Goal: Task Accomplishment & Management: Manage account settings

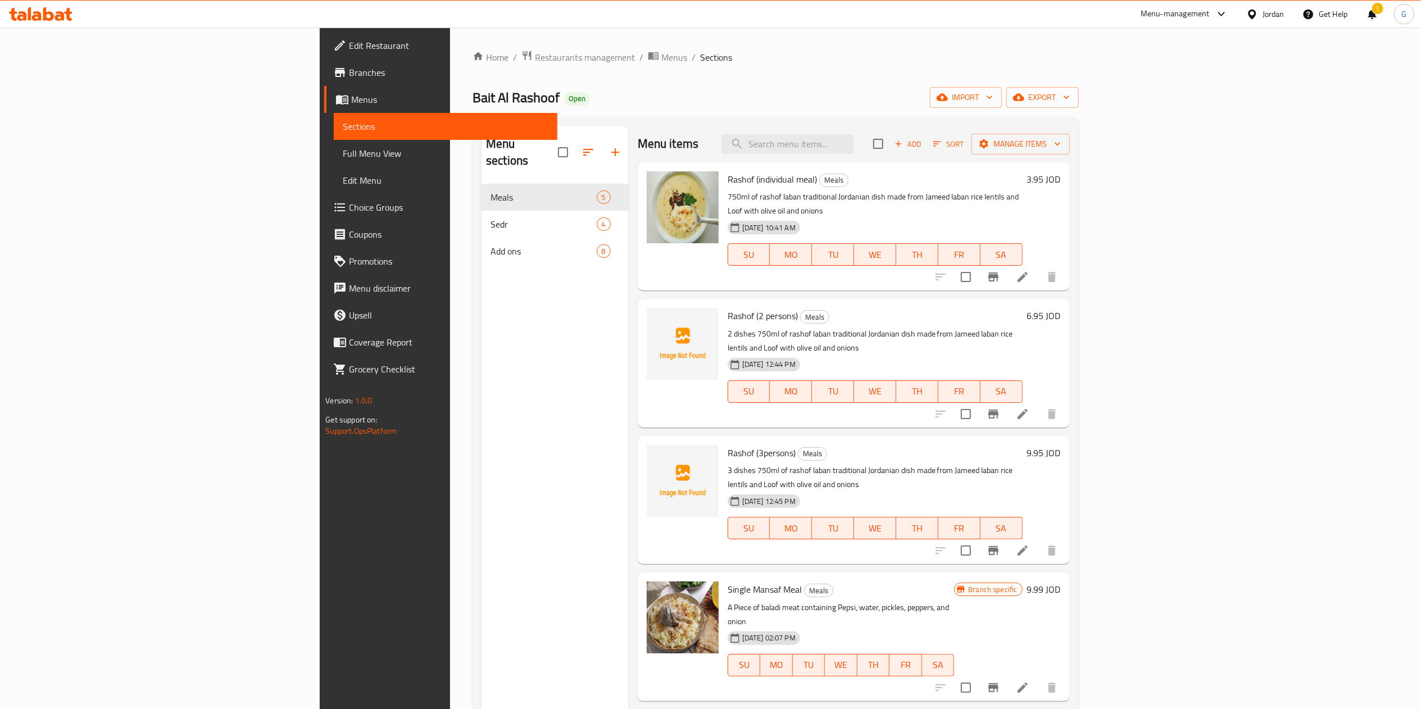
click at [535, 55] on span "Restaurants management" at bounding box center [585, 57] width 100 height 13
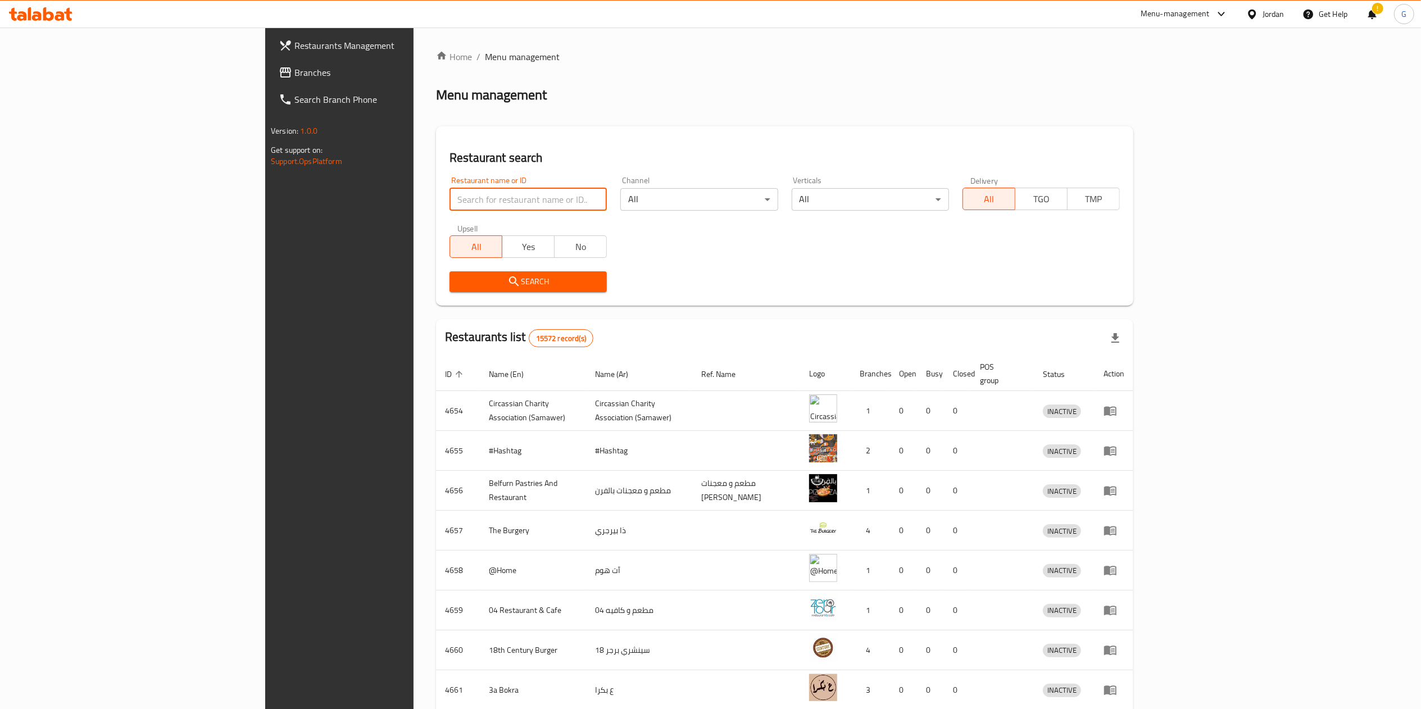
click at [449, 203] on input "search" at bounding box center [527, 199] width 157 height 22
type input "cozy"
click button "Search" at bounding box center [527, 281] width 157 height 21
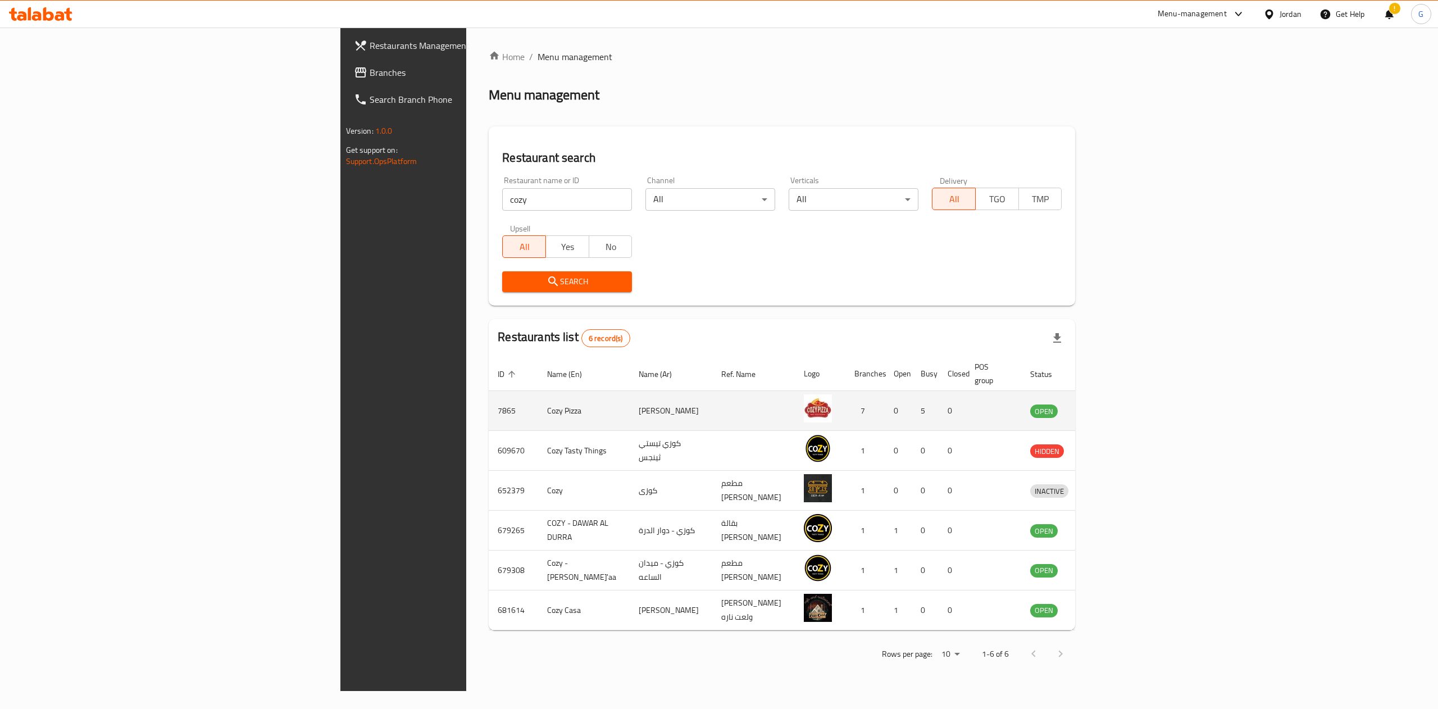
click at [489, 395] on td "7865" at bounding box center [513, 411] width 49 height 40
copy td "7865"
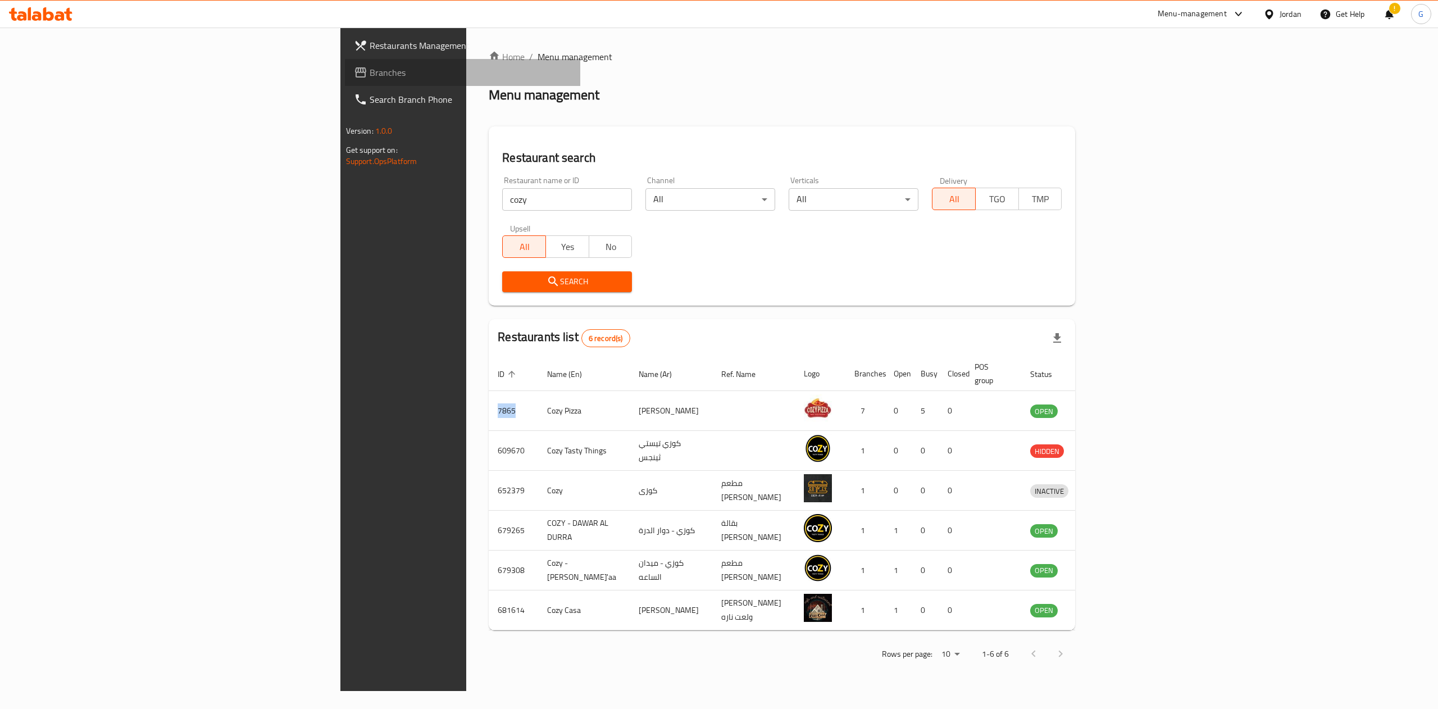
click at [370, 72] on span "Branches" at bounding box center [471, 72] width 202 height 13
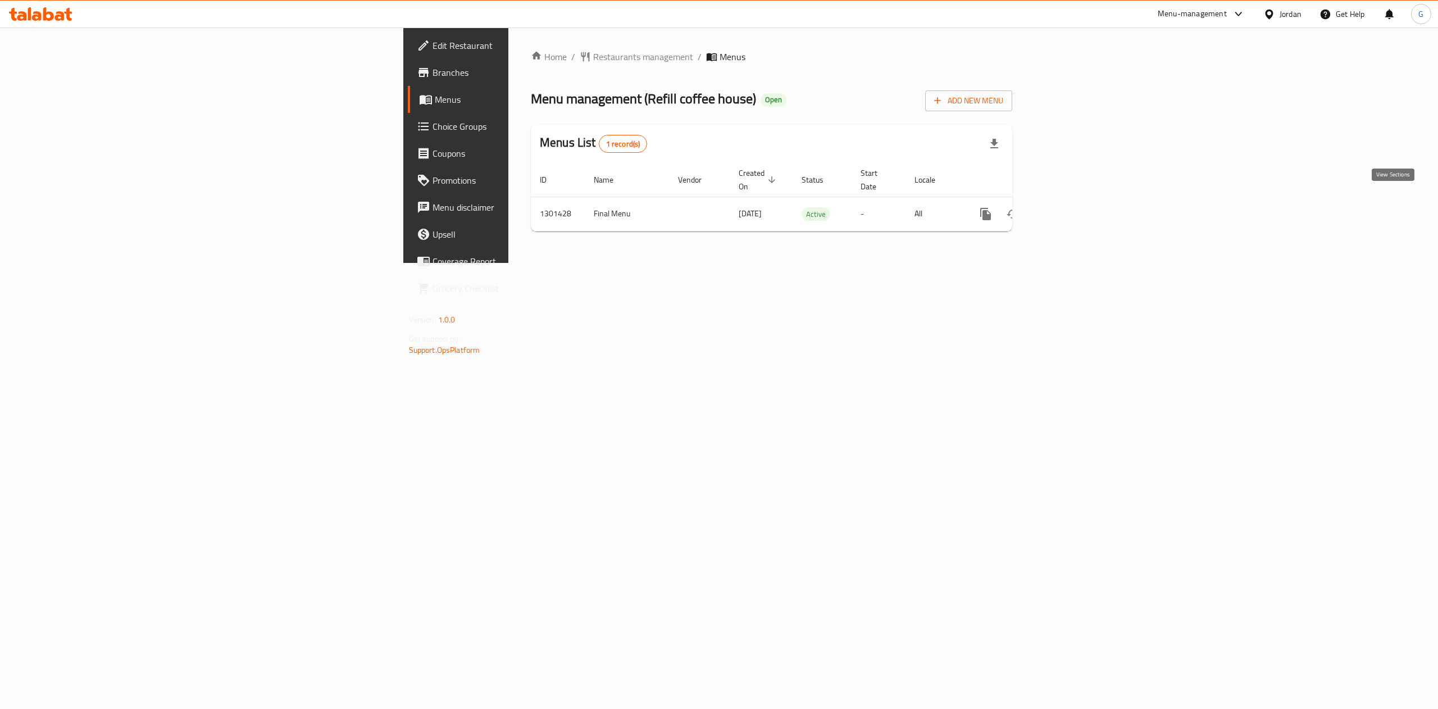
click at [1073, 207] on icon "enhanced table" at bounding box center [1066, 213] width 13 height 13
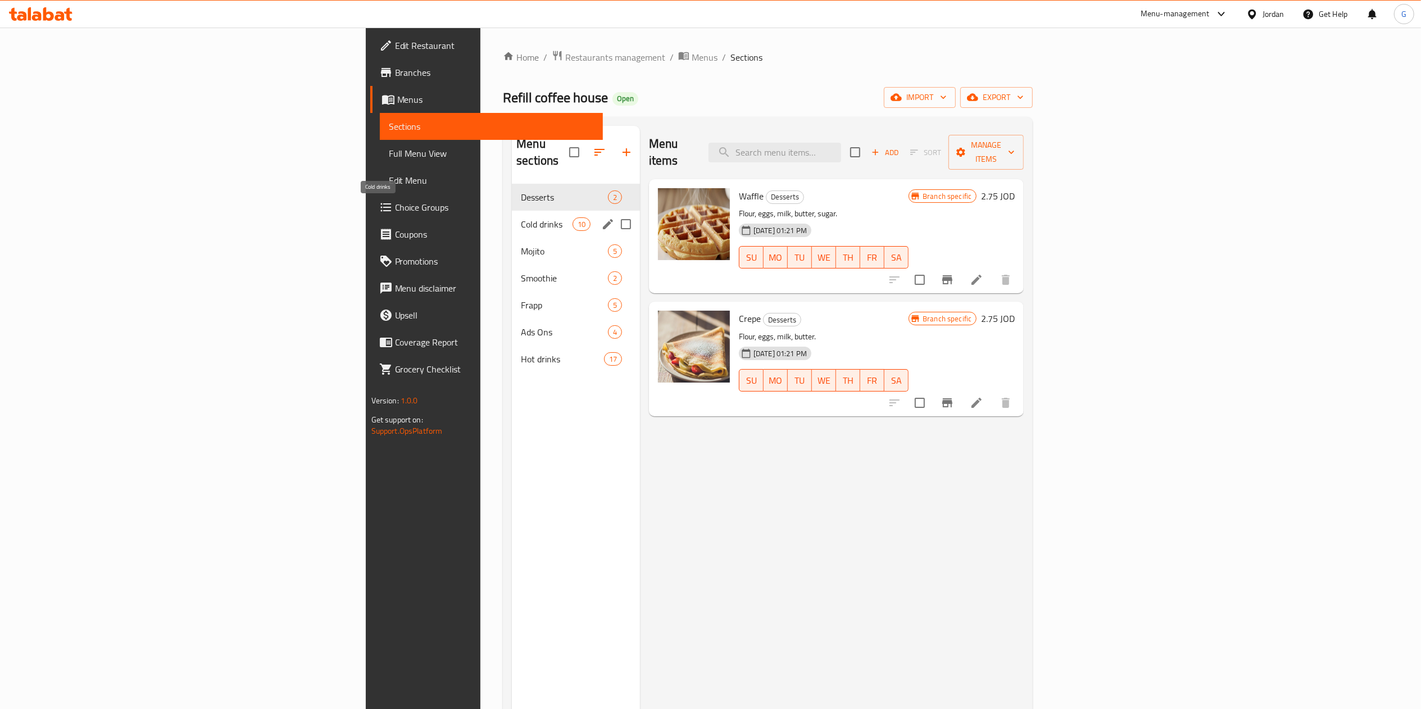
click at [521, 217] on span "Cold drinks" at bounding box center [546, 223] width 51 height 13
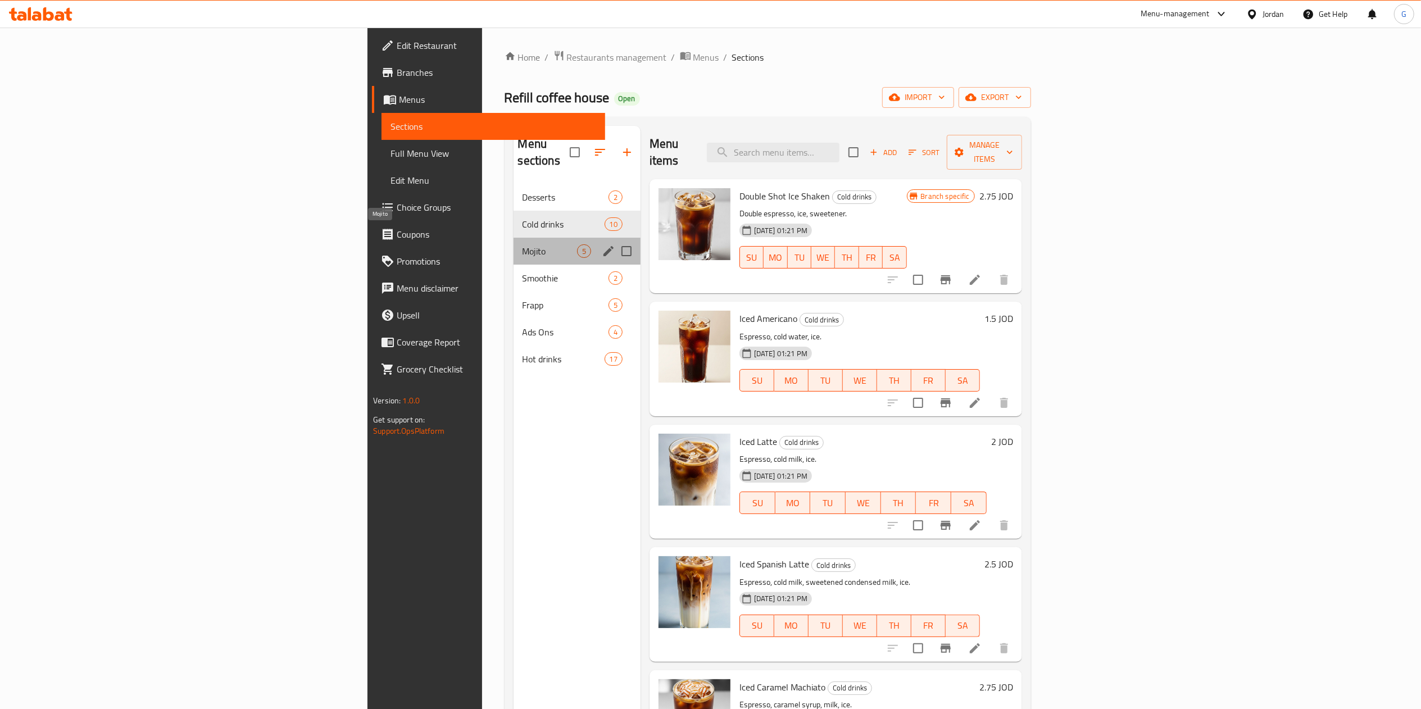
click at [522, 244] on span "Mojito" at bounding box center [549, 250] width 54 height 13
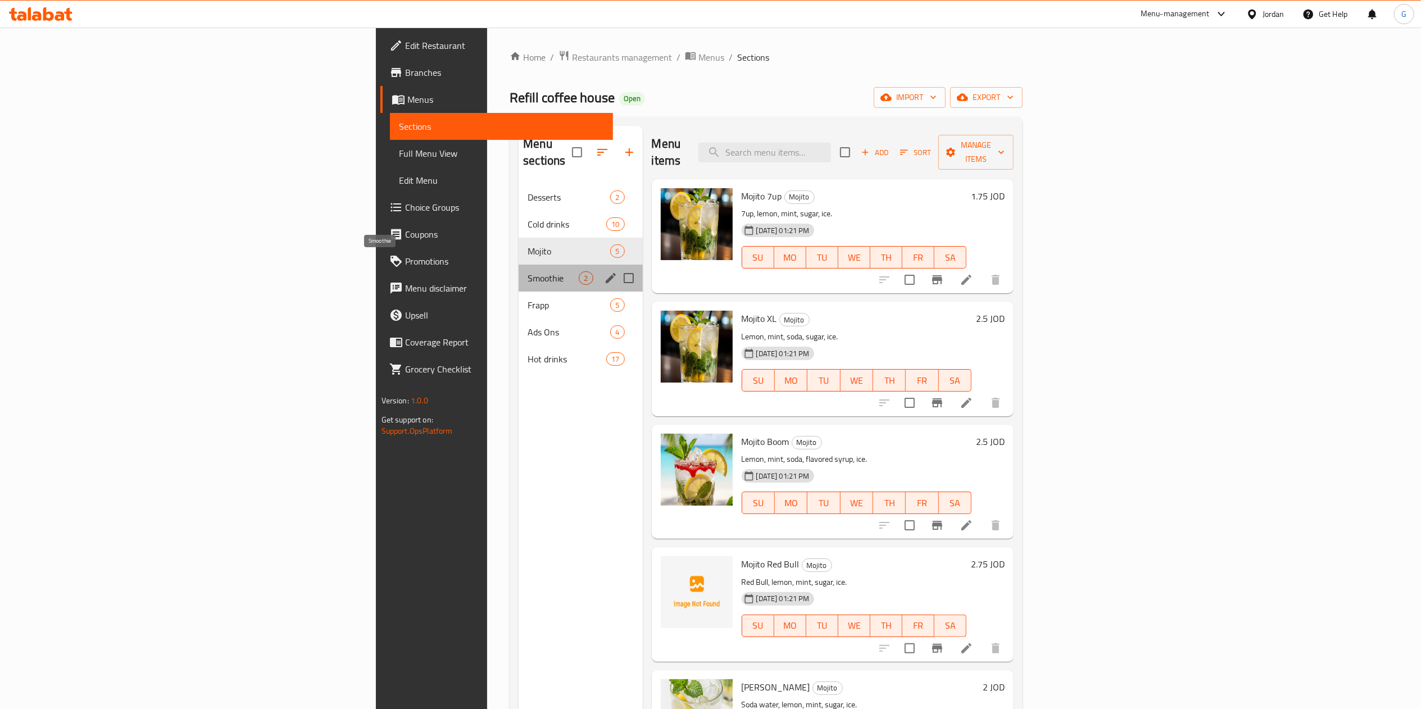
click at [527, 271] on span "Smoothie" at bounding box center [552, 277] width 51 height 13
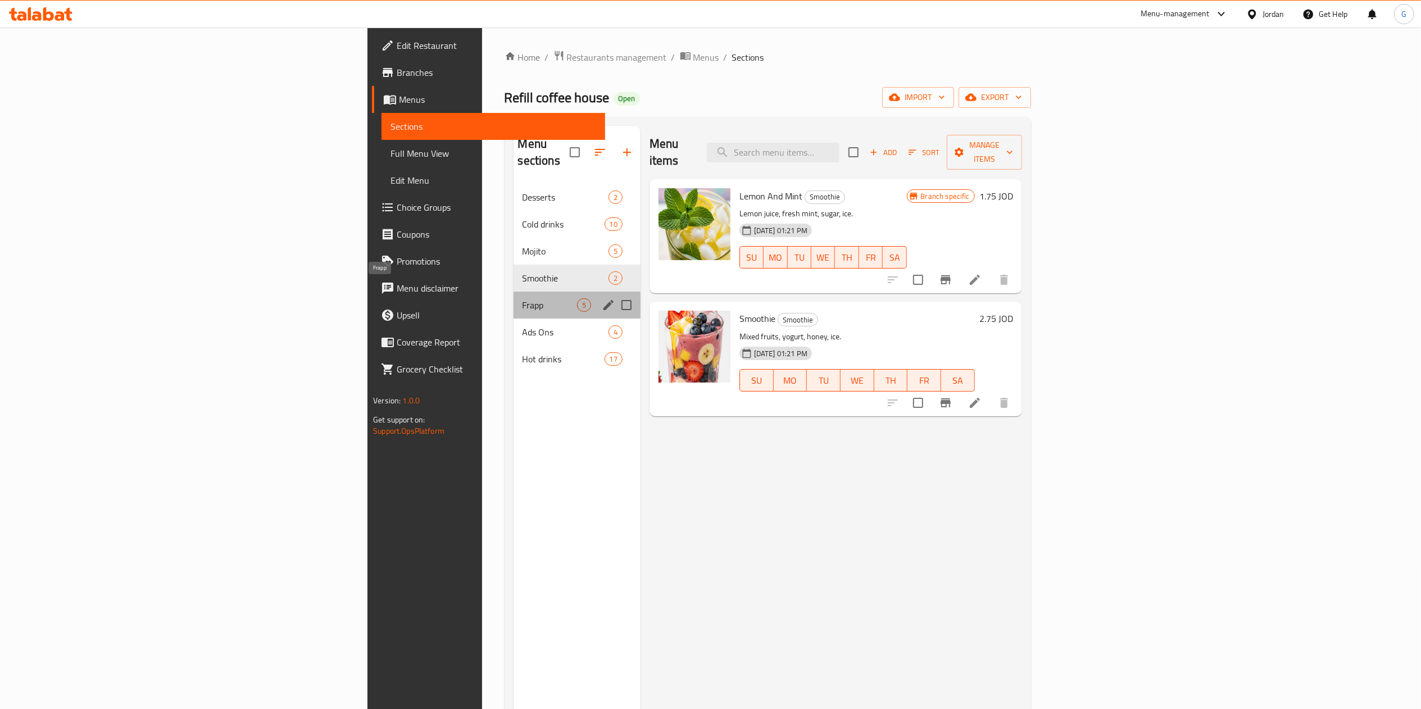
click at [522, 298] on span "Frapp" at bounding box center [549, 304] width 54 height 13
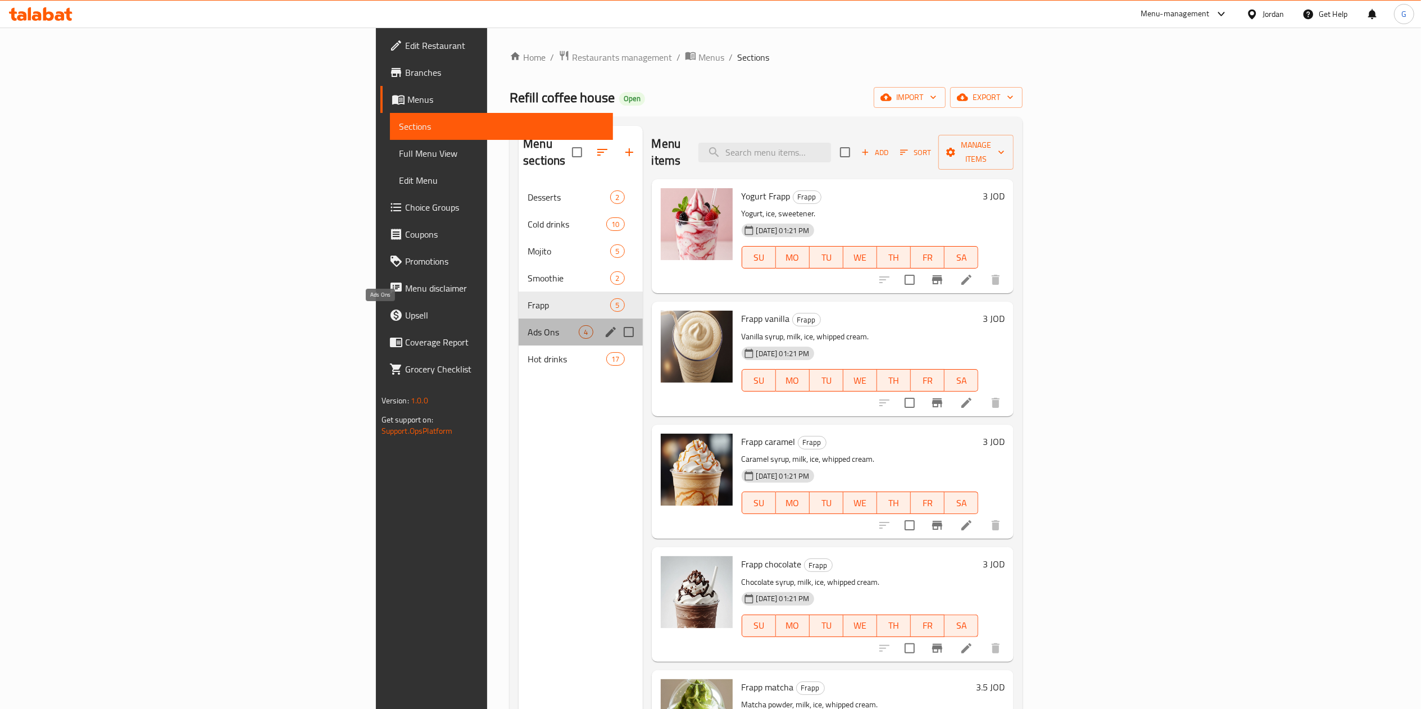
click at [527, 325] on span "Ads Ons" at bounding box center [552, 331] width 51 height 13
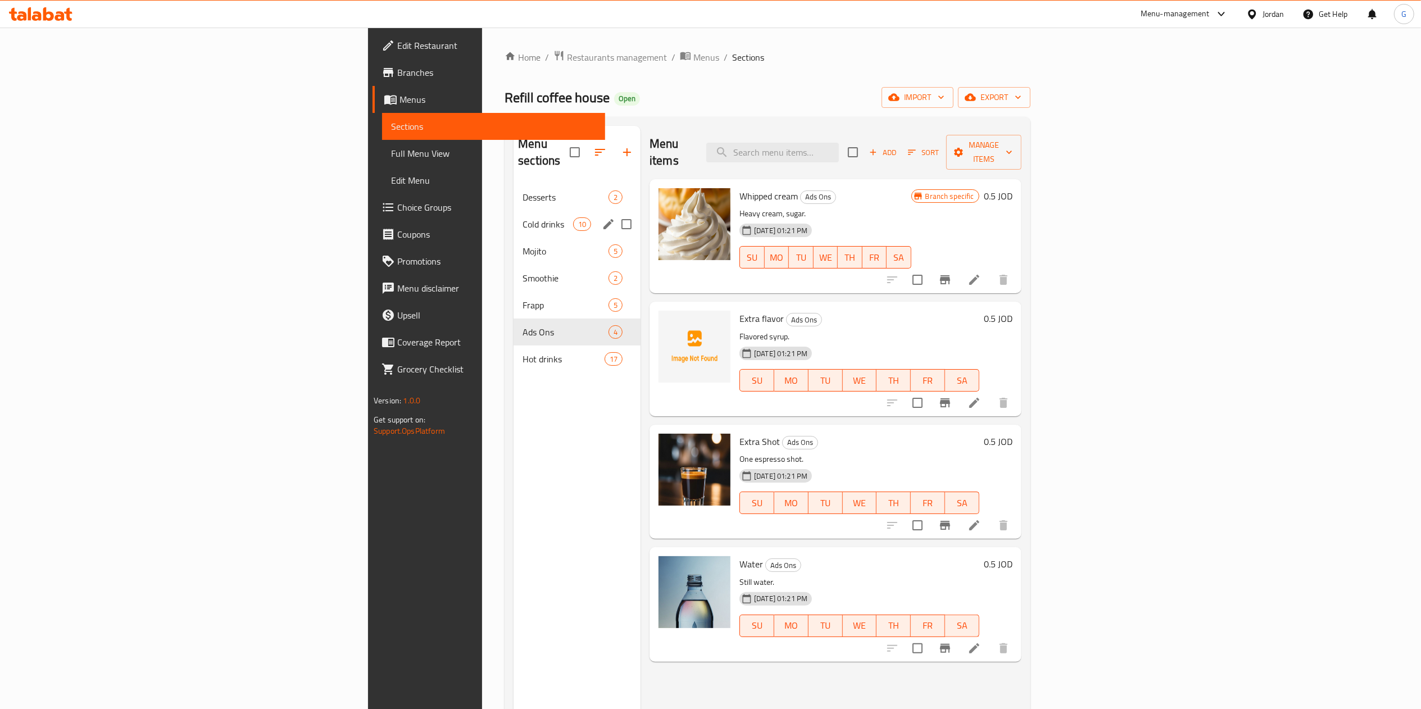
click at [513, 211] on div "Cold drinks 10" at bounding box center [576, 224] width 127 height 27
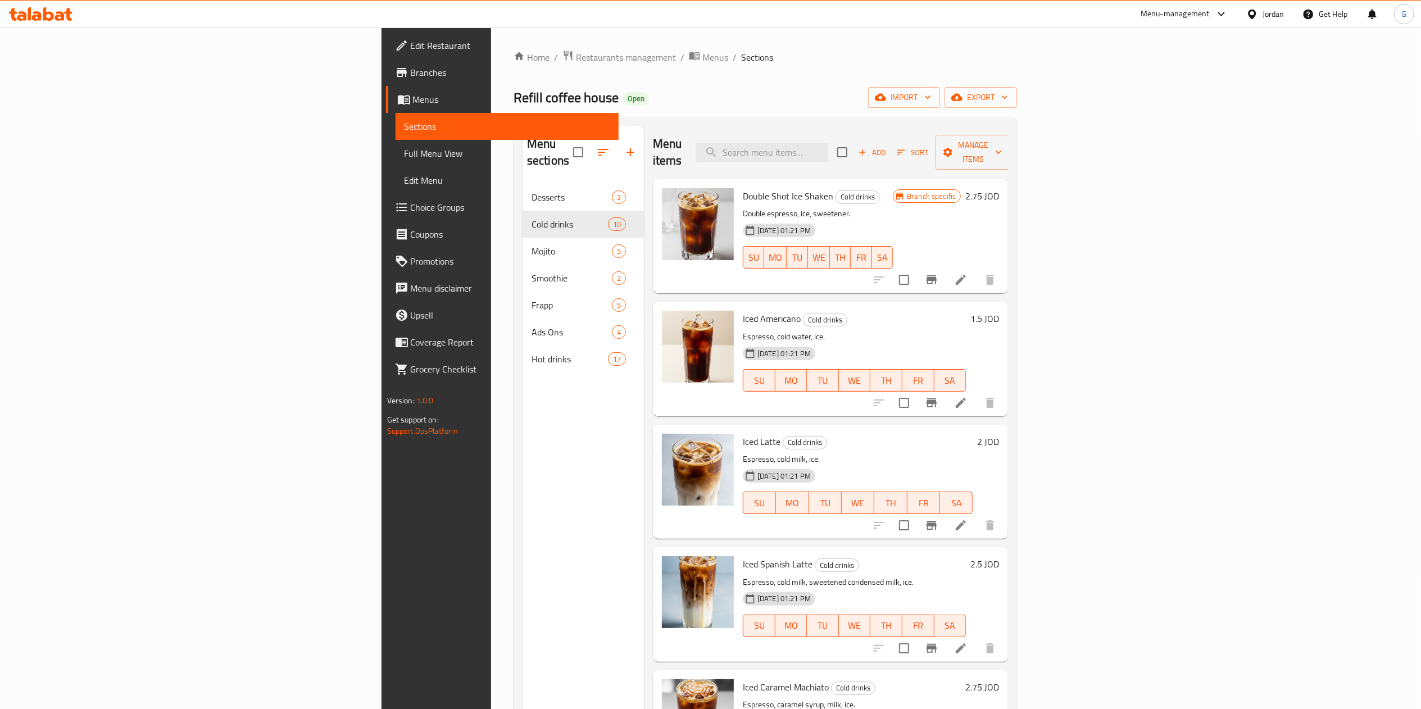
click at [522, 179] on nav "Desserts 2 Cold drinks 10 Mojito 5 Smoothie 2 Frapp 5 Ads Ons 4 Hot drinks 17" at bounding box center [582, 278] width 121 height 198
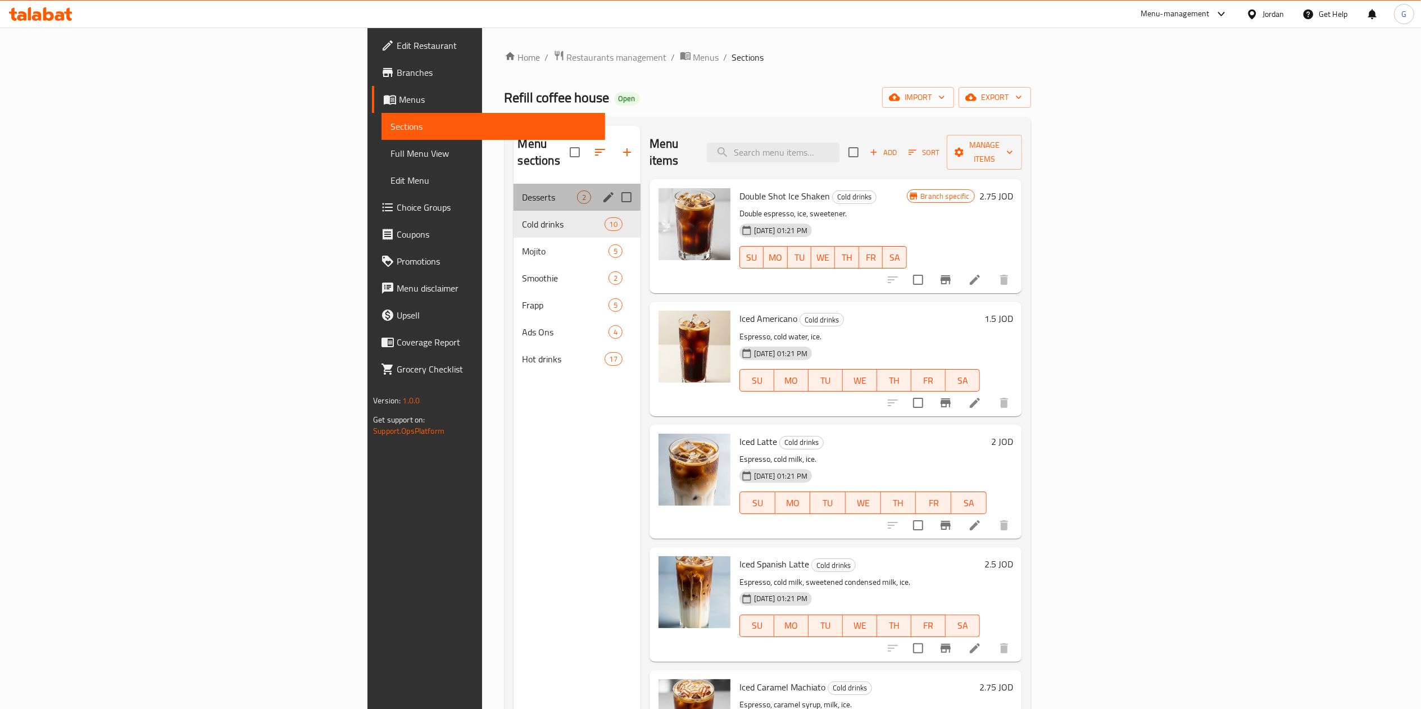
click at [513, 184] on div "Desserts 2" at bounding box center [576, 197] width 127 height 27
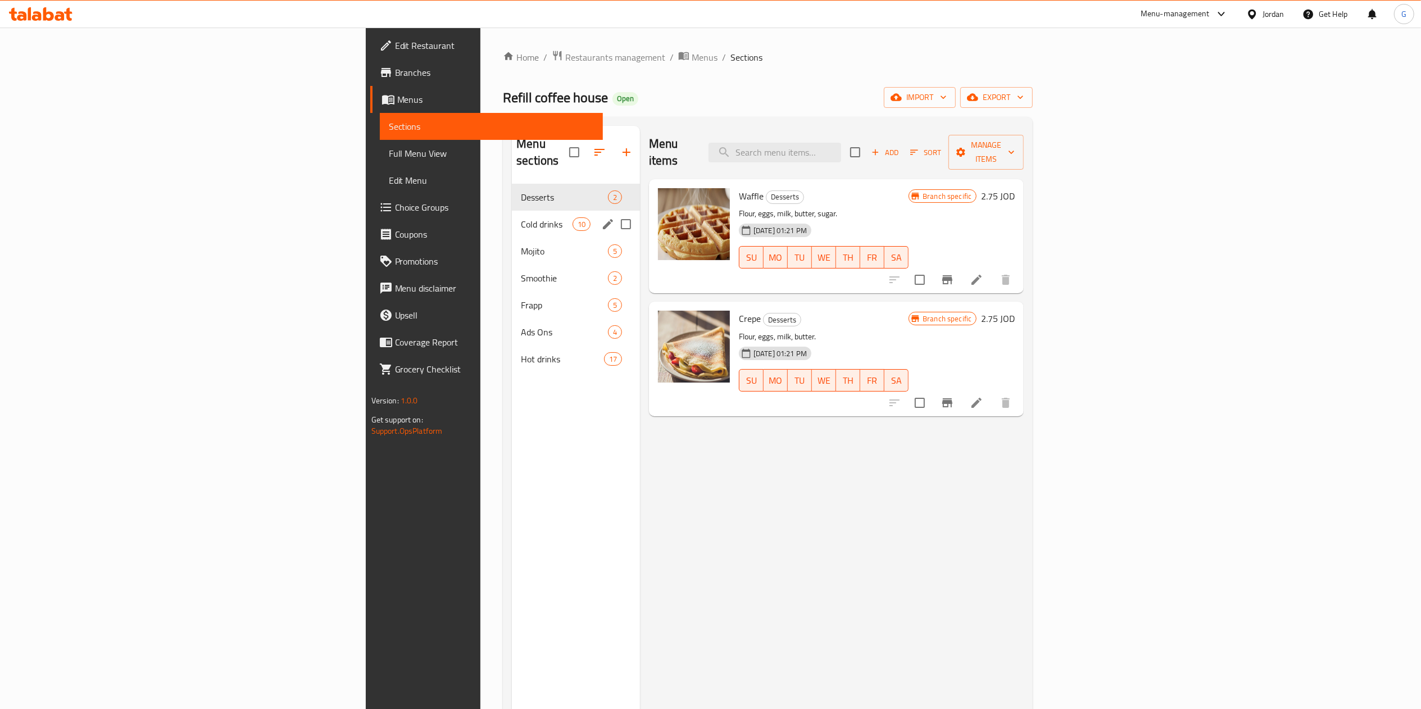
click at [512, 211] on div "Cold drinks 10" at bounding box center [576, 224] width 128 height 27
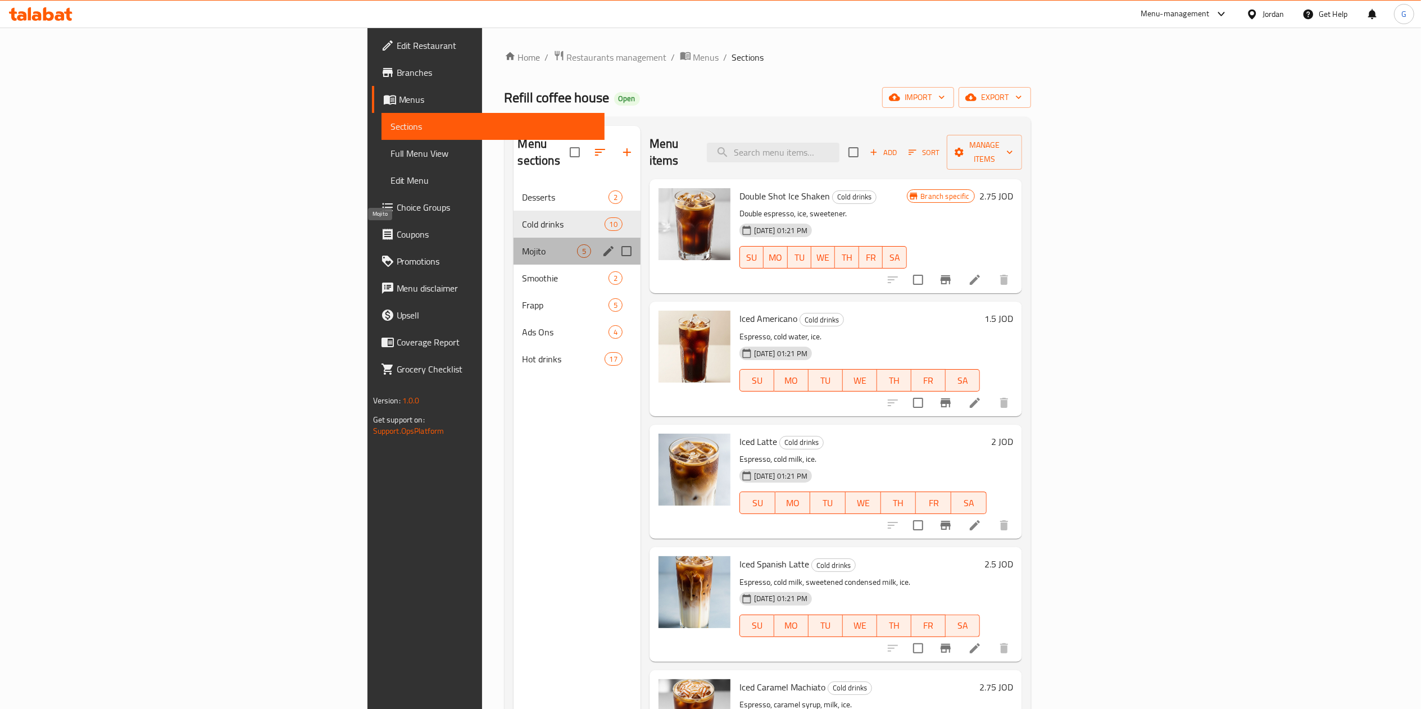
click at [522, 244] on span "Mojito" at bounding box center [549, 250] width 54 height 13
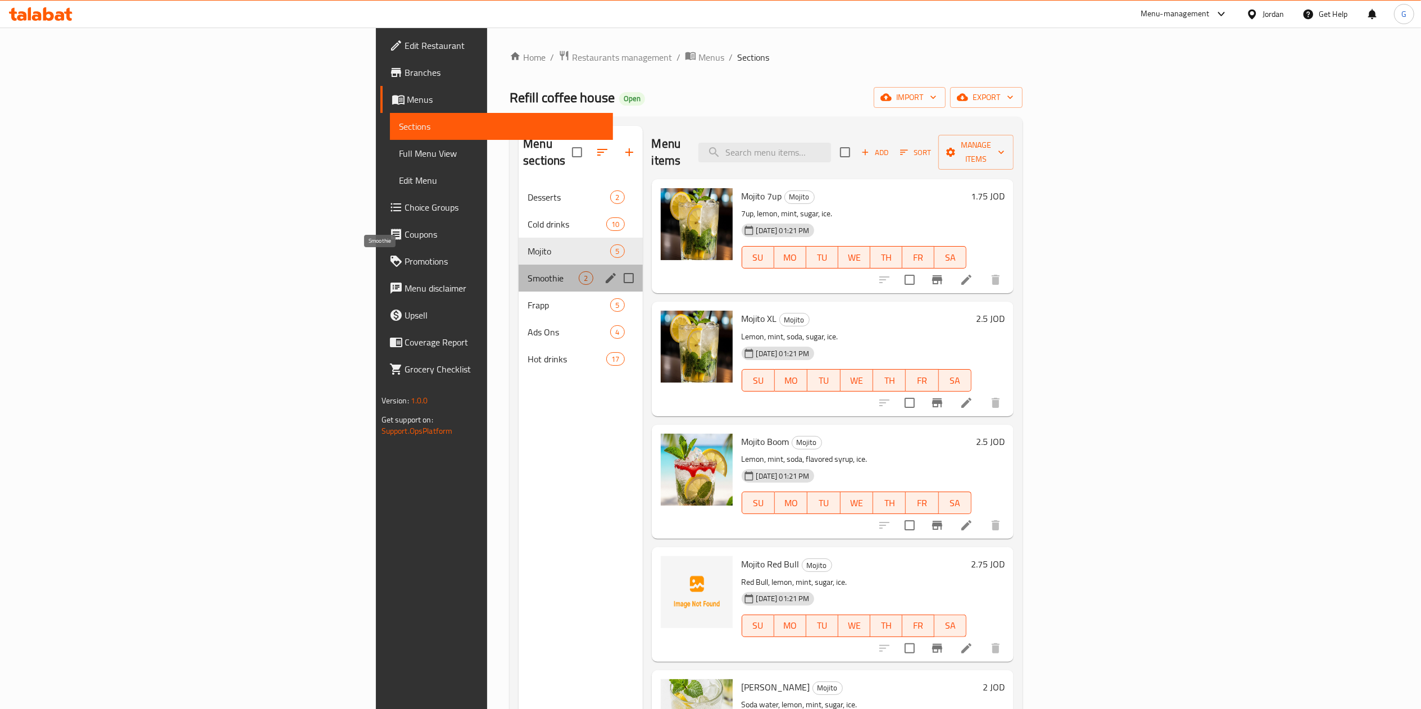
click at [527, 271] on span "Smoothie" at bounding box center [552, 277] width 51 height 13
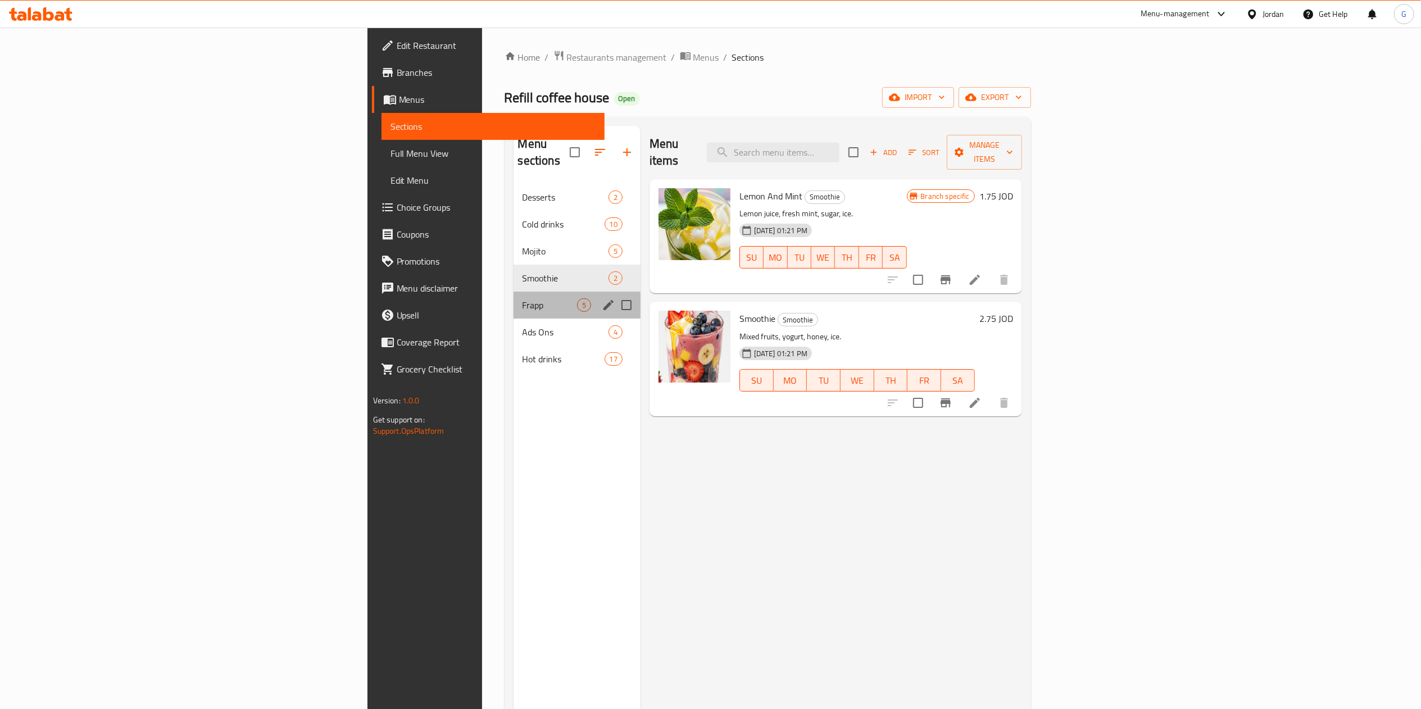
click at [513, 296] on div "Frapp 5" at bounding box center [576, 305] width 127 height 27
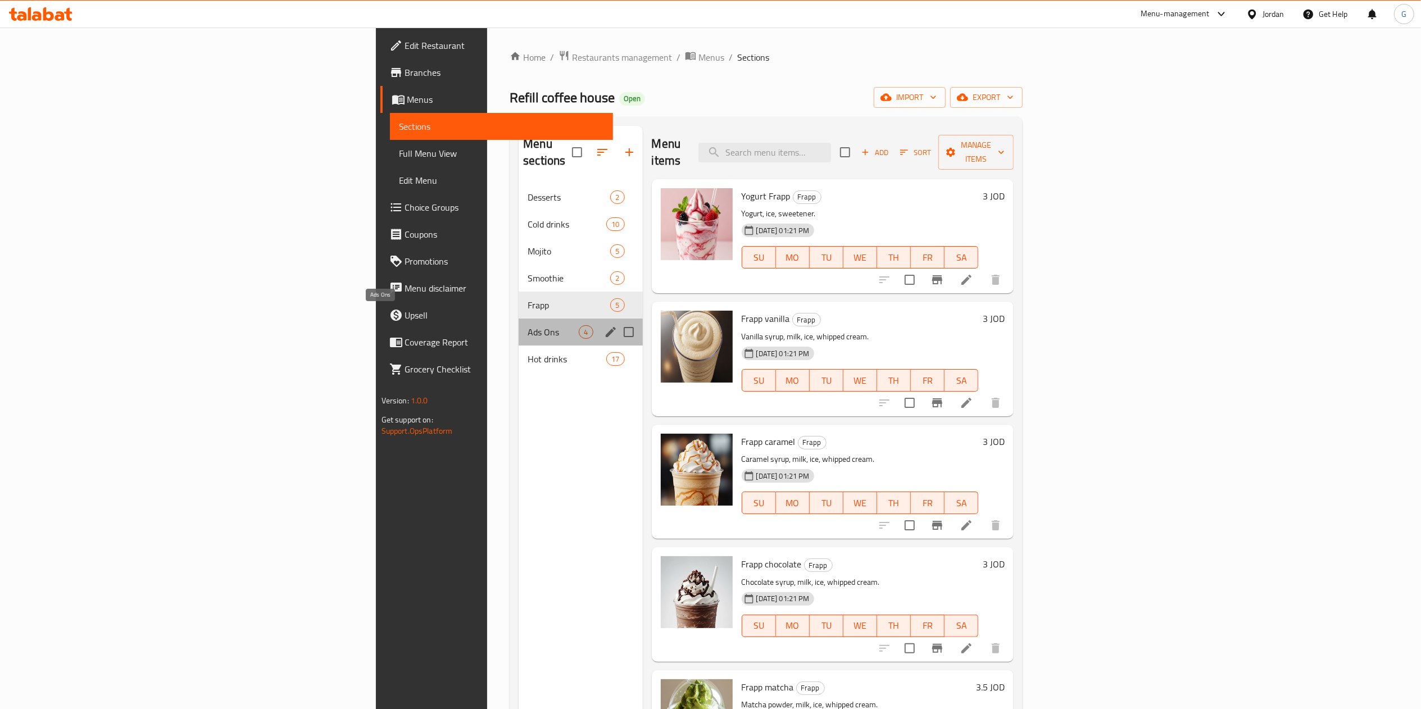
click at [527, 325] on span "Ads Ons" at bounding box center [552, 331] width 51 height 13
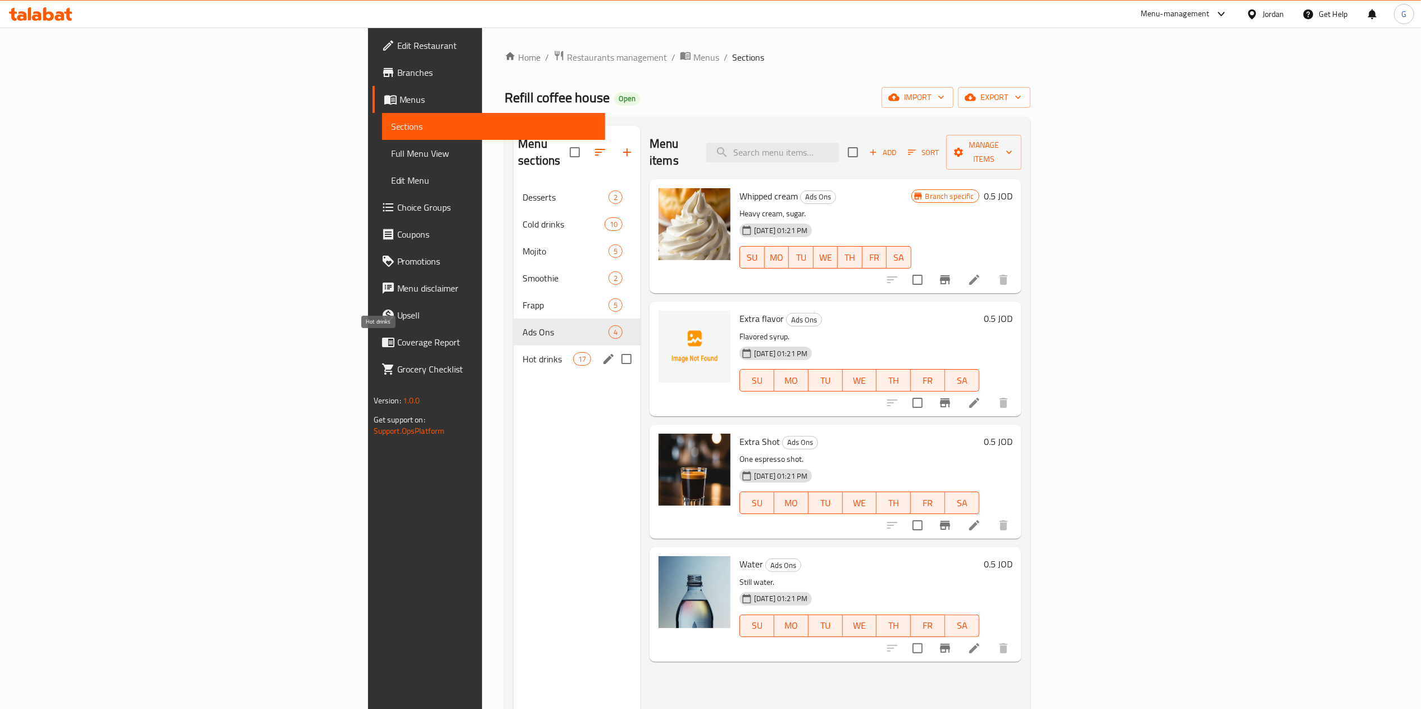
click at [522, 352] on span "Hot drinks" at bounding box center [547, 358] width 51 height 13
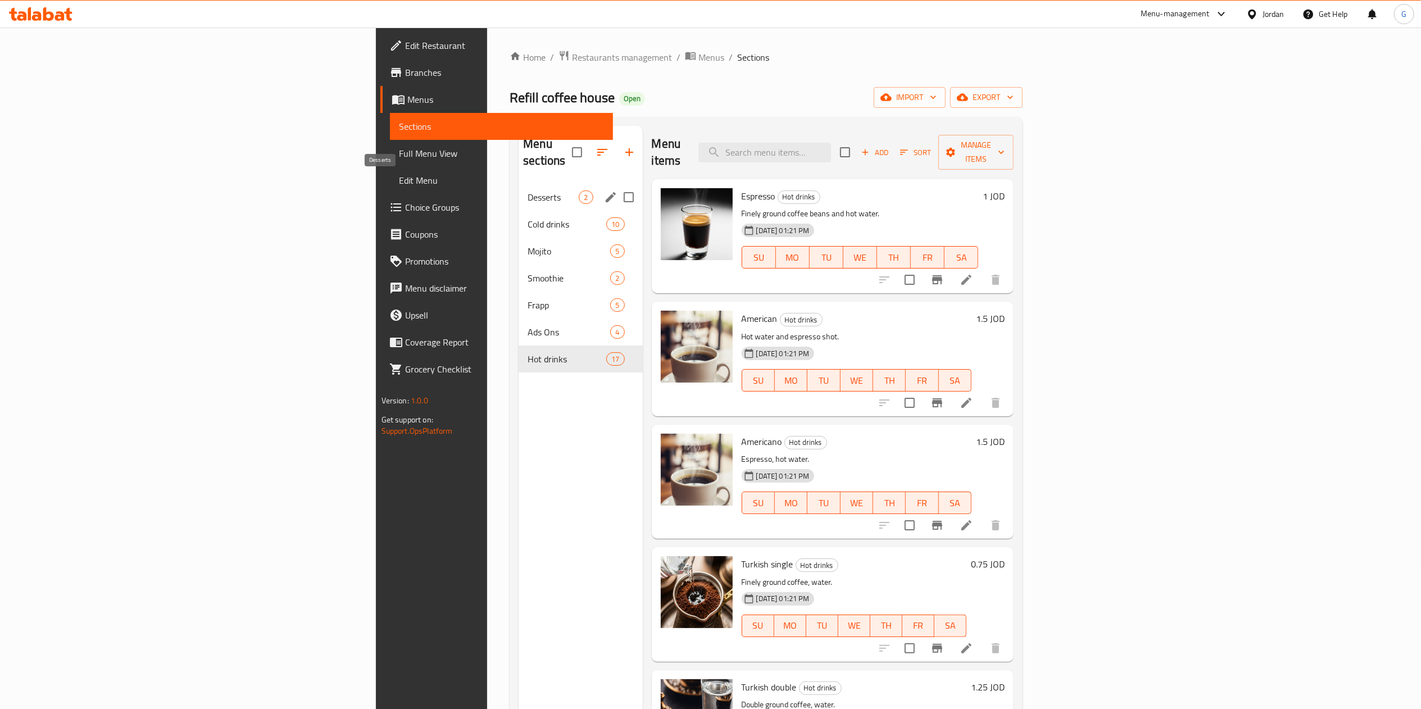
click at [527, 190] on span "Desserts" at bounding box center [552, 196] width 51 height 13
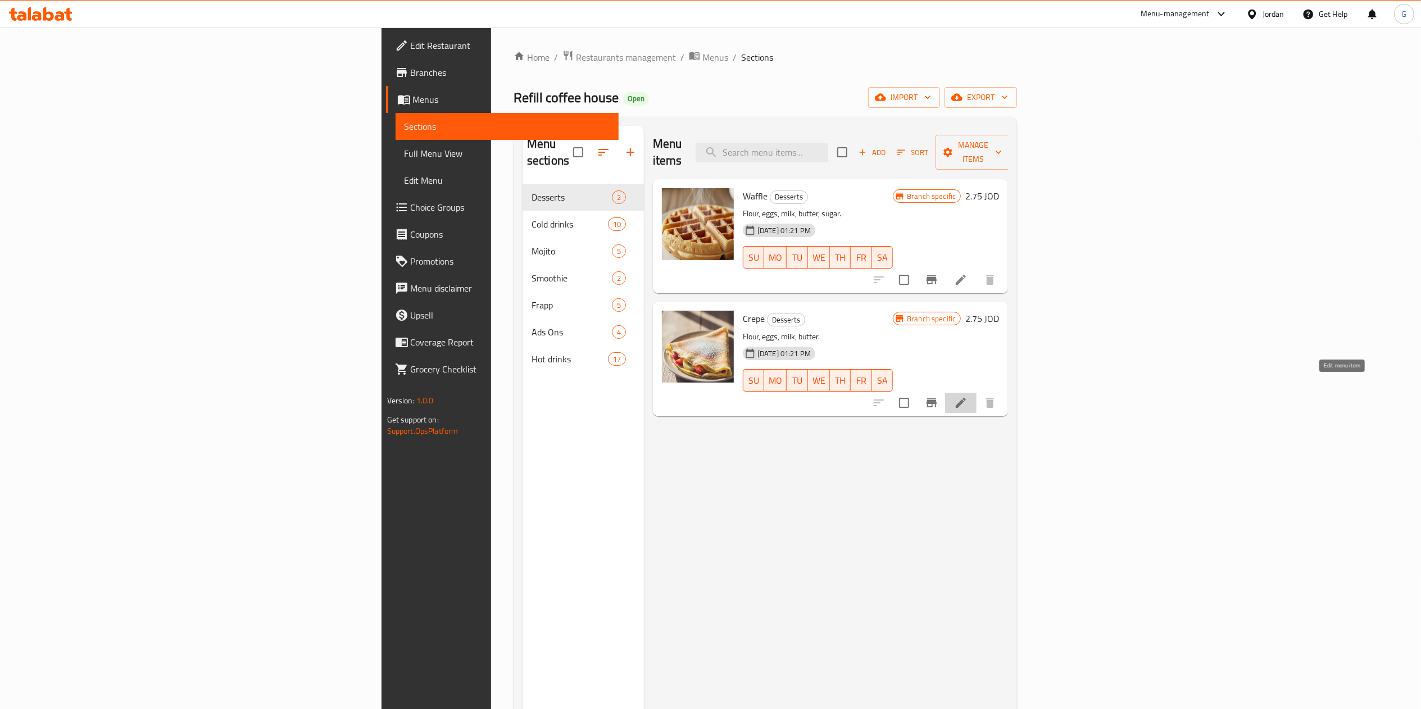
click at [967, 396] on icon at bounding box center [960, 402] width 13 height 13
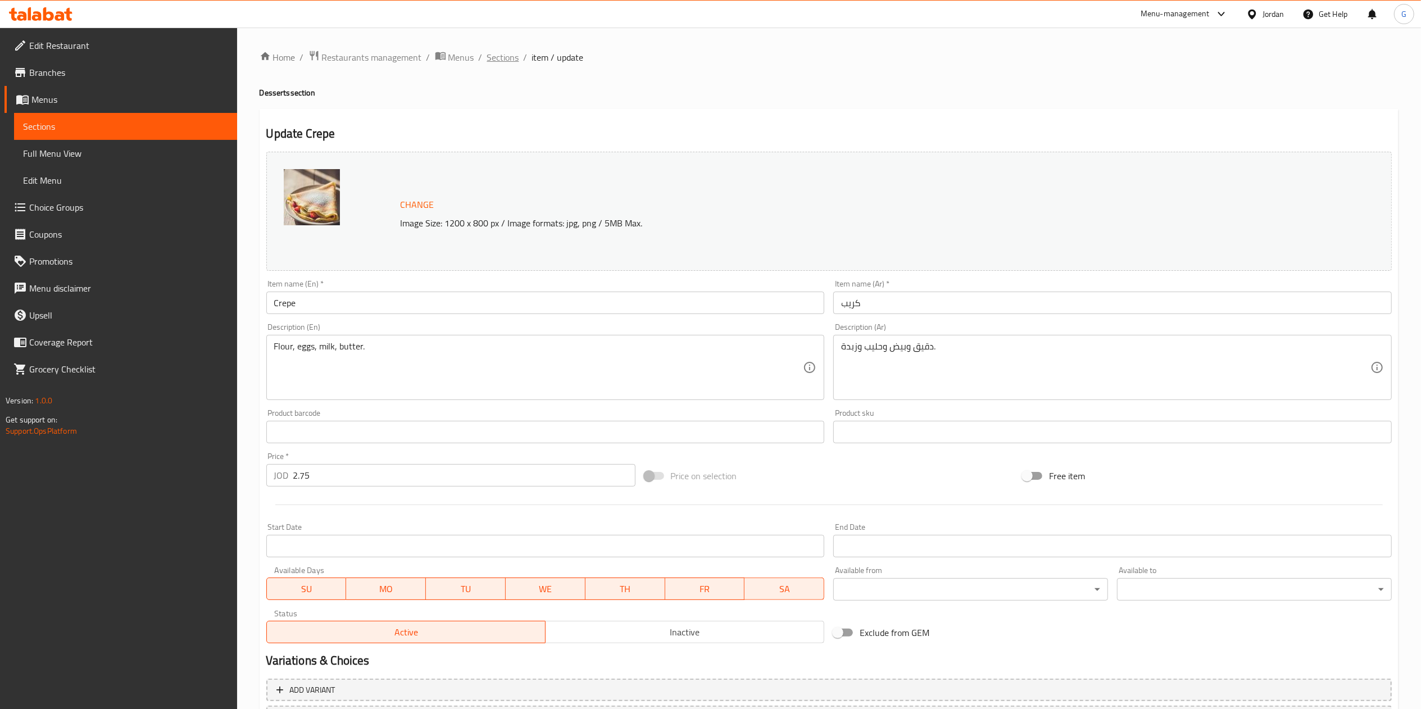
click at [504, 56] on span "Sections" at bounding box center [503, 57] width 32 height 13
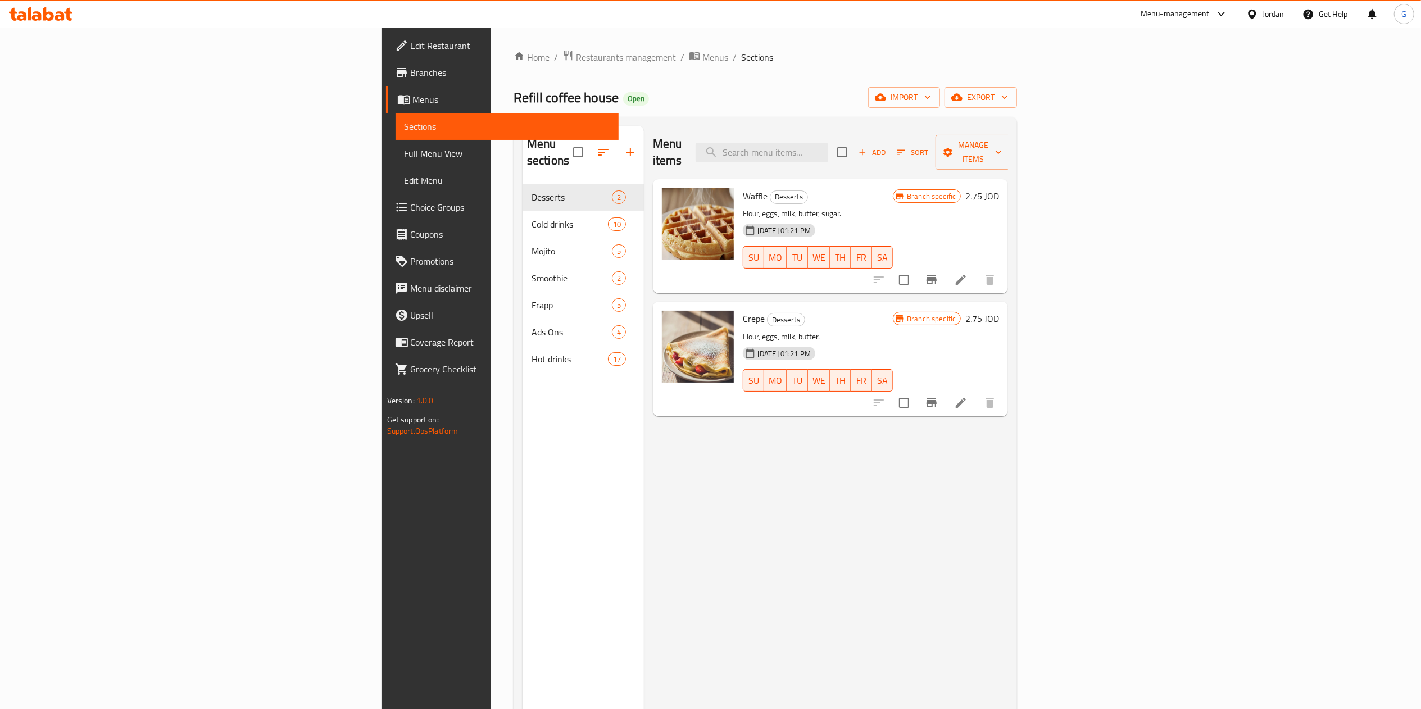
click at [40, 15] on icon at bounding box center [37, 16] width 10 height 10
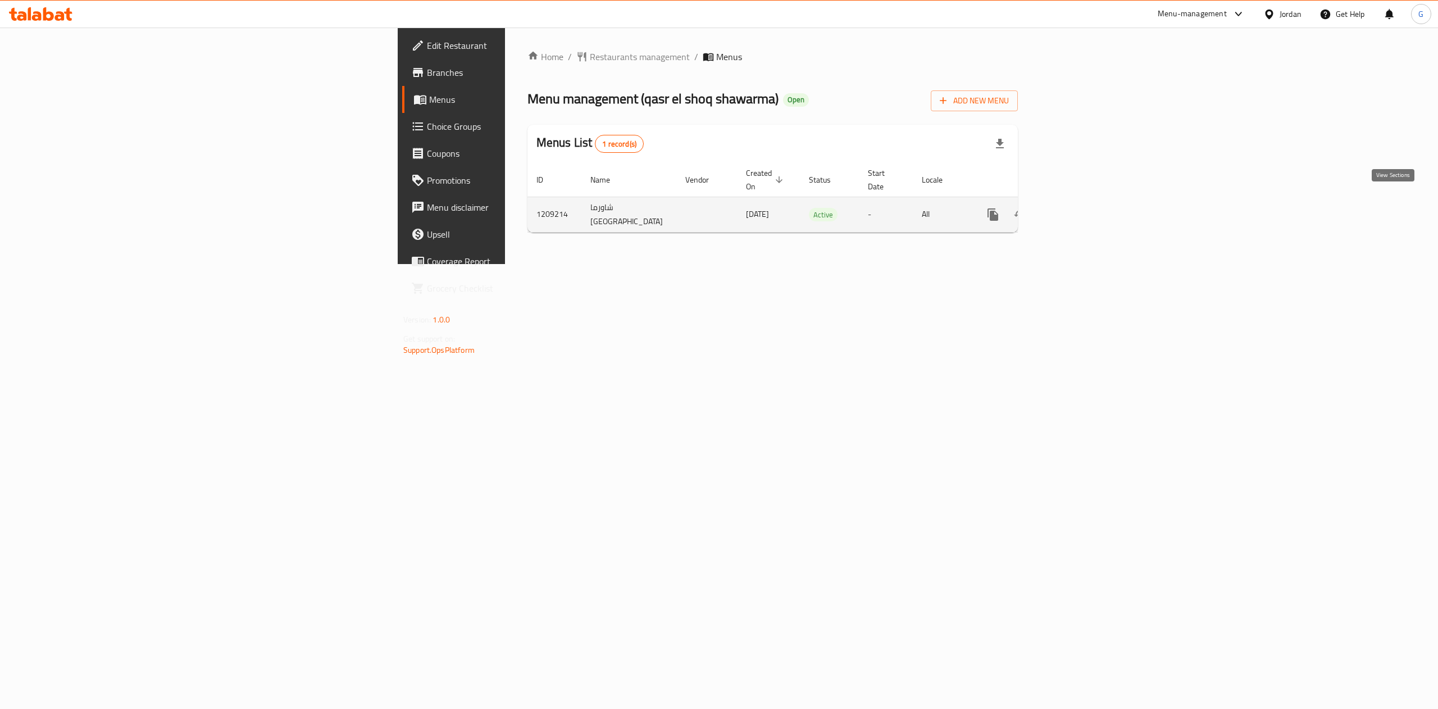
click at [1087, 210] on link "enhanced table" at bounding box center [1073, 214] width 27 height 27
